Goal: Task Accomplishment & Management: Complete application form

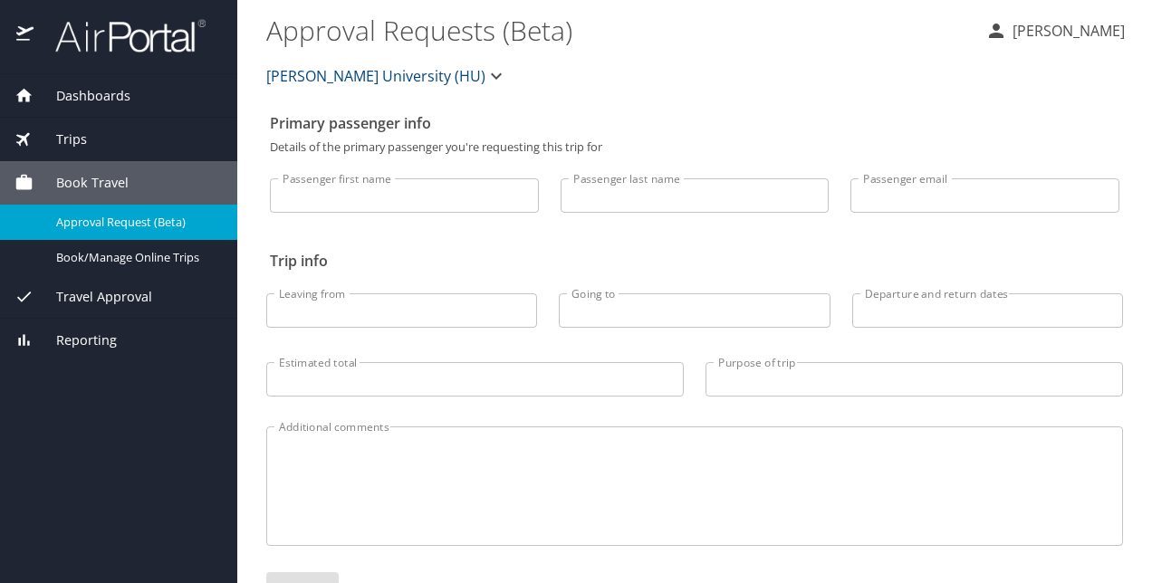
select select "US"
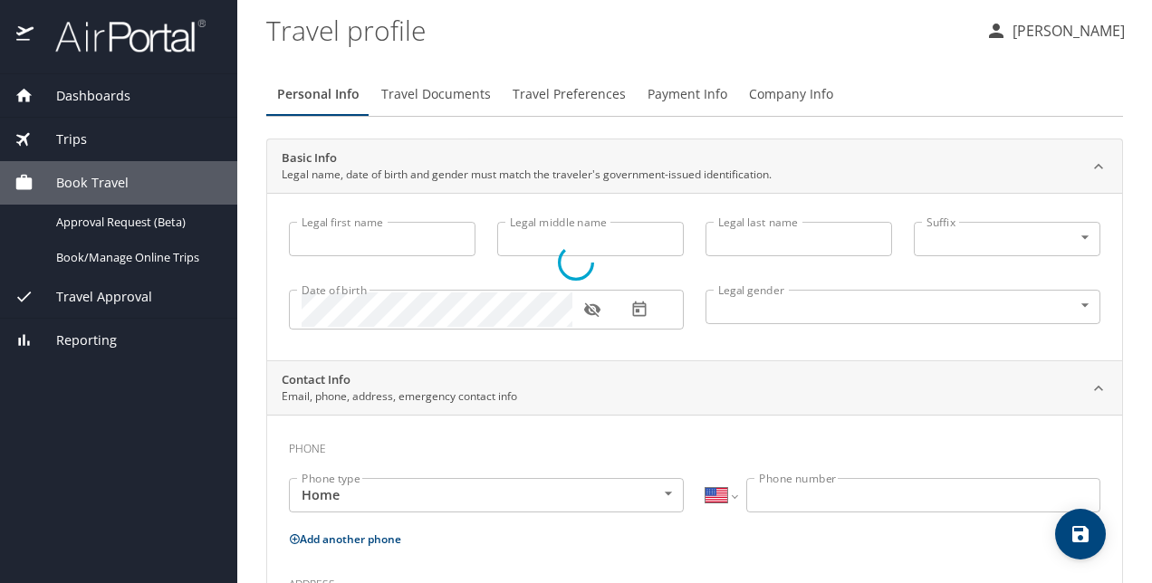
type input "Avare"
type input "Smith"
type input "Female"
select select "US"
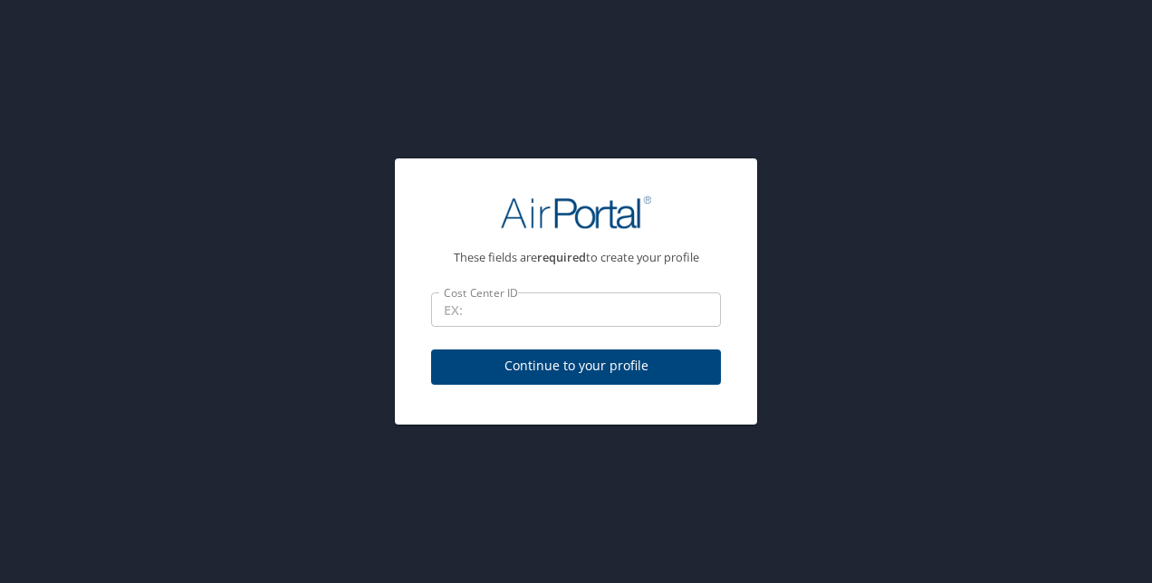
click at [585, 317] on input "Cost Center ID" at bounding box center [576, 309] width 290 height 34
click at [522, 317] on input "Cost Center ID" at bounding box center [576, 309] width 290 height 34
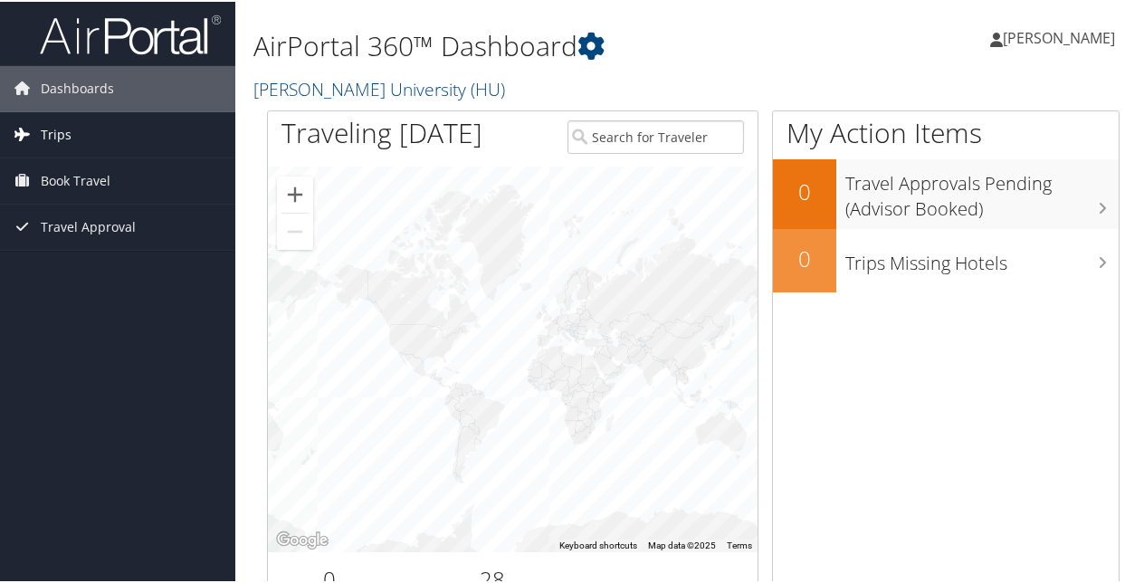
click at [86, 137] on link "Trips" at bounding box center [117, 132] width 235 height 45
click at [122, 252] on link "Book Travel" at bounding box center [117, 260] width 235 height 45
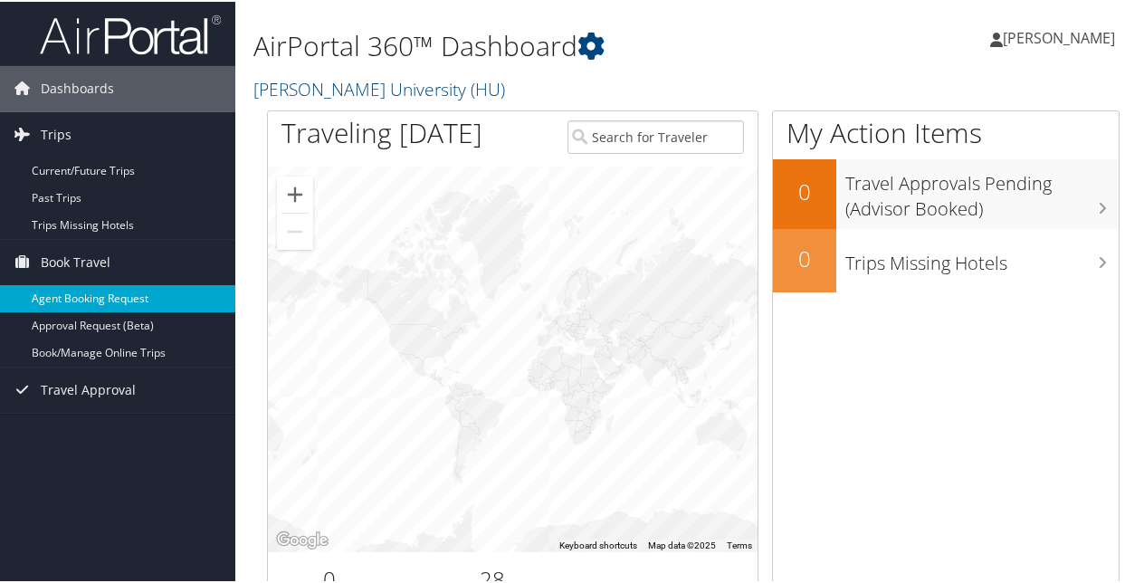
click at [105, 308] on link "Agent Booking Request" at bounding box center [117, 296] width 235 height 27
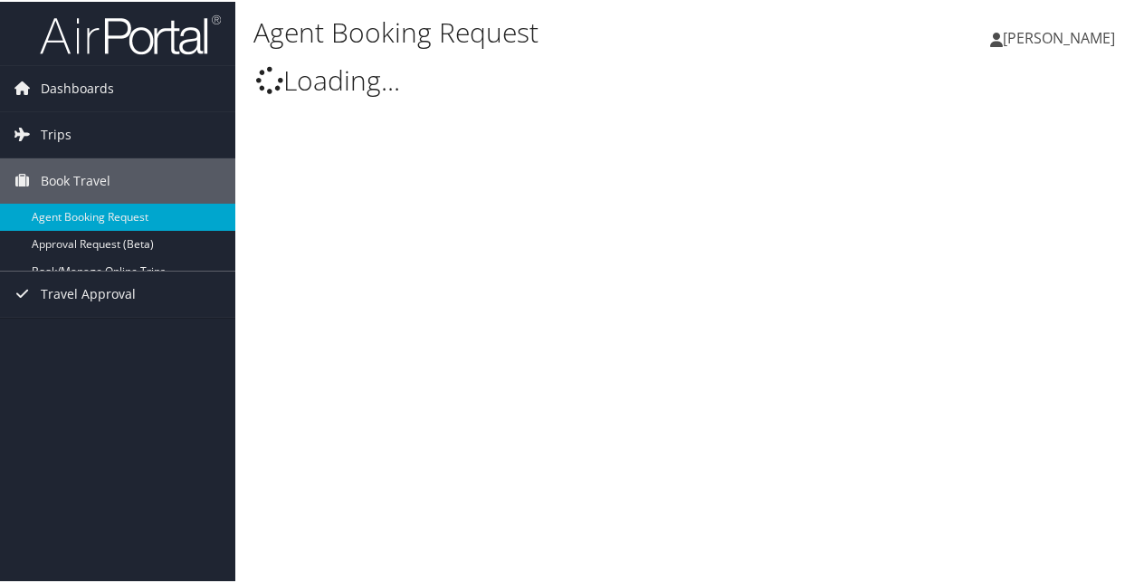
type input "Avare Smith"
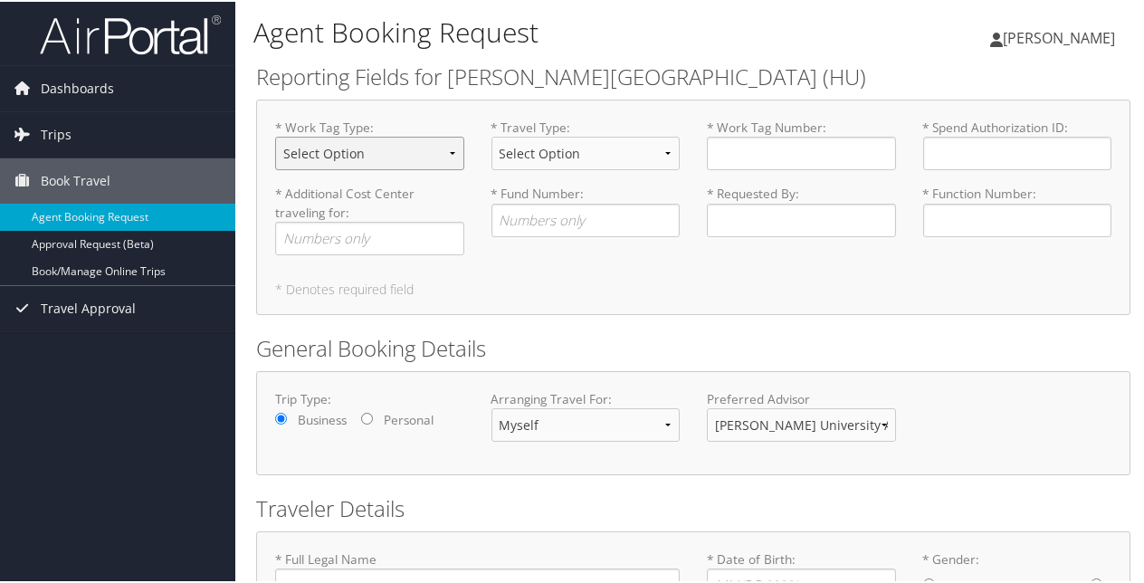
click at [378, 159] on select "Select Option Agency or Internally Desgnated Cost Center Gift or Project relate…" at bounding box center [369, 152] width 189 height 34
select select "Grant"
click at [275, 135] on select "Select Option Agency or Internally Desgnated Cost Center Gift or Project relate…" at bounding box center [369, 152] width 189 height 34
click at [534, 148] on select "Select Option Athletic Game Day Athletic Recruiting Grant Related Other Business" at bounding box center [586, 152] width 189 height 34
select select "Grant Related"
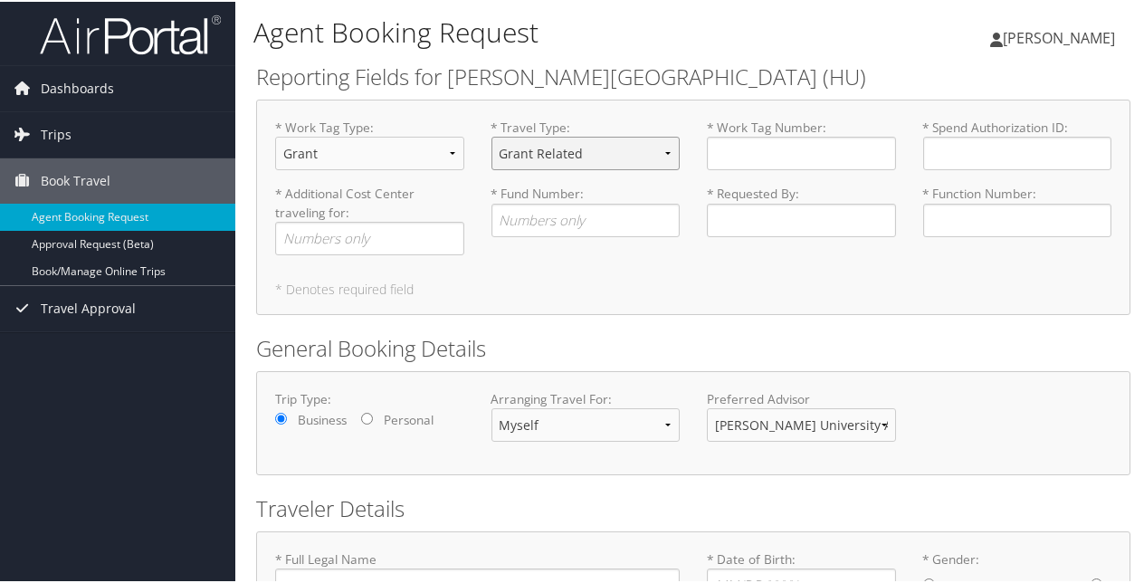
click at [492, 135] on select "Select Option Athletic Game Day Athletic Recruiting Grant Related Other Business" at bounding box center [586, 152] width 189 height 34
click at [728, 156] on input "* Work Tag Number : Required" at bounding box center [801, 152] width 189 height 34
click at [637, 429] on select "Myself Another Traveler Guest Traveler" at bounding box center [586, 424] width 189 height 34
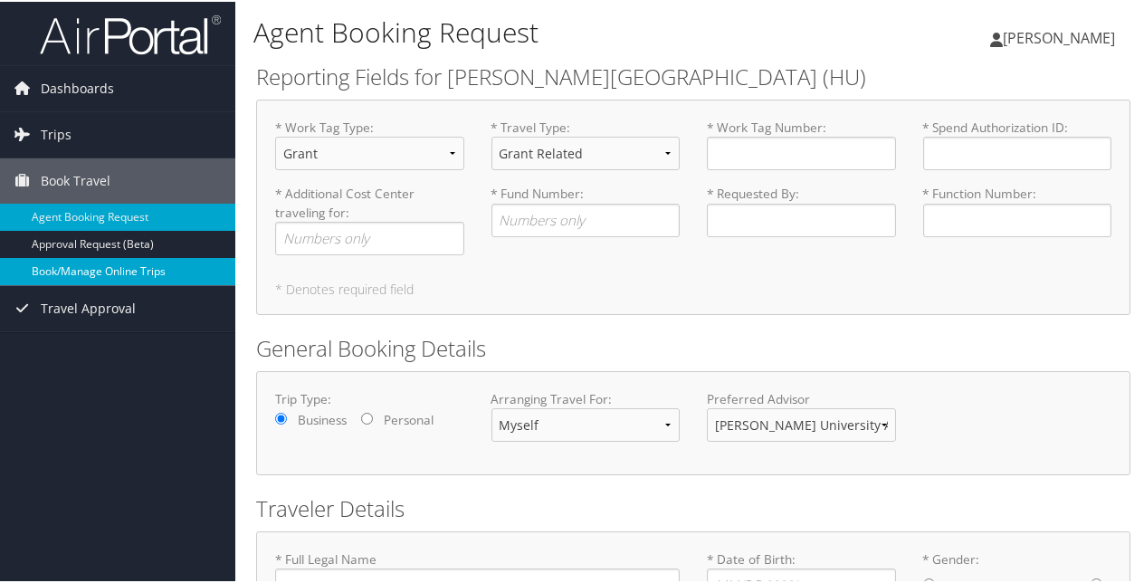
click at [94, 263] on link "Book/Manage Online Trips" at bounding box center [117, 269] width 235 height 27
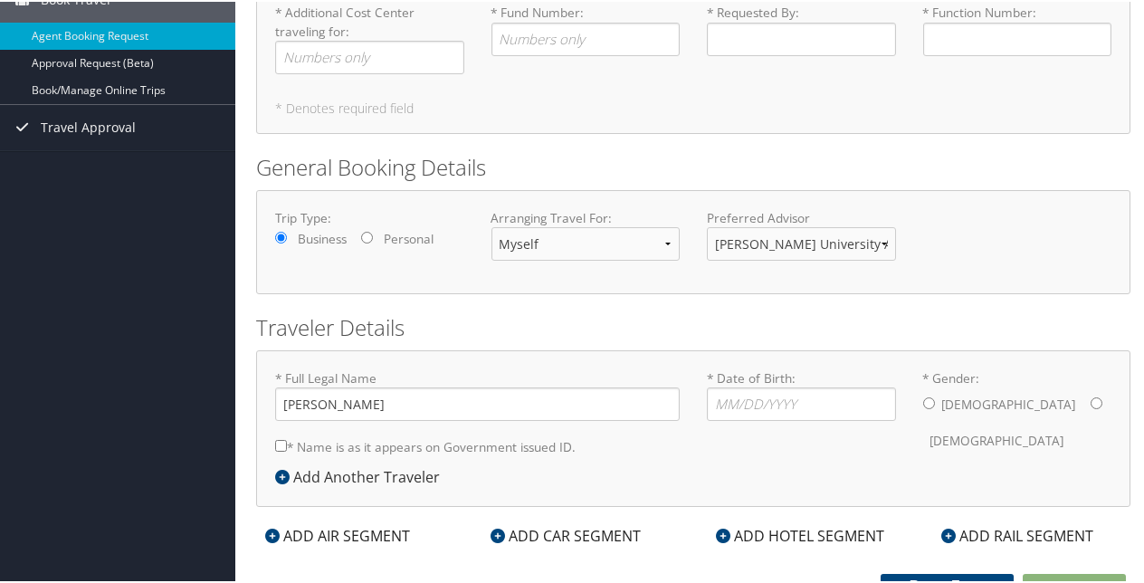
scroll to position [196, 0]
